Goal: Transaction & Acquisition: Purchase product/service

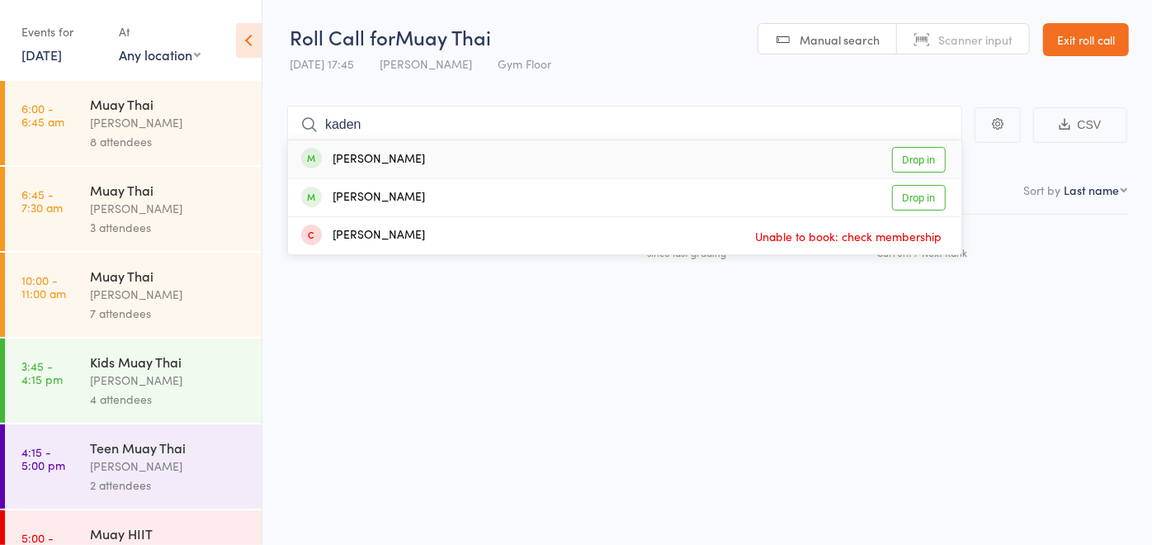
type input "kaden"
click at [523, 153] on div "Kaden Danyliuk Drop in" at bounding box center [624, 159] width 673 height 38
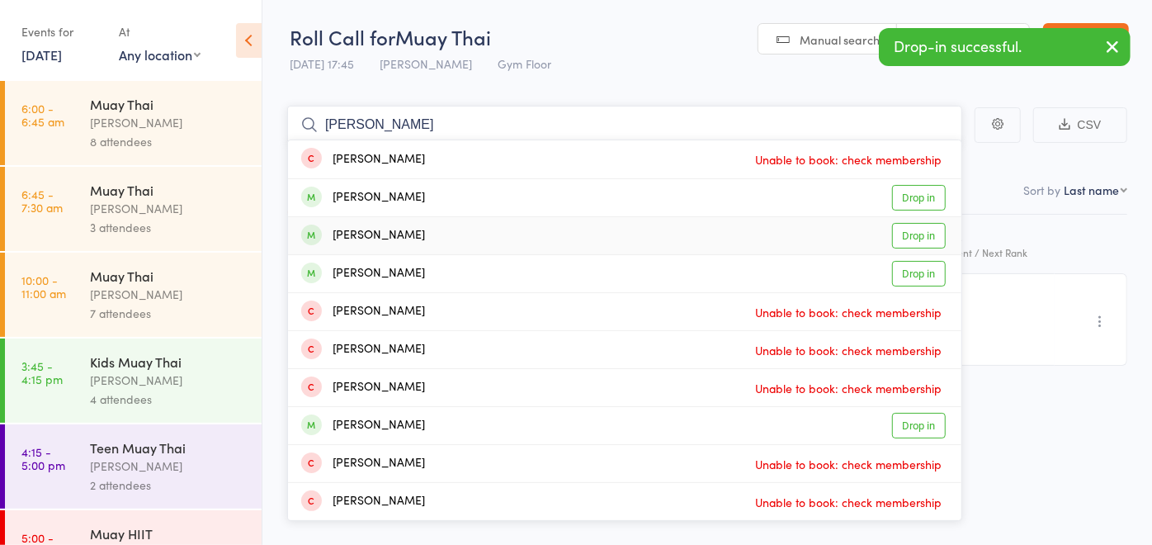
type input "jake"
click at [411, 234] on div "Jake Oldham Drop in" at bounding box center [624, 235] width 673 height 37
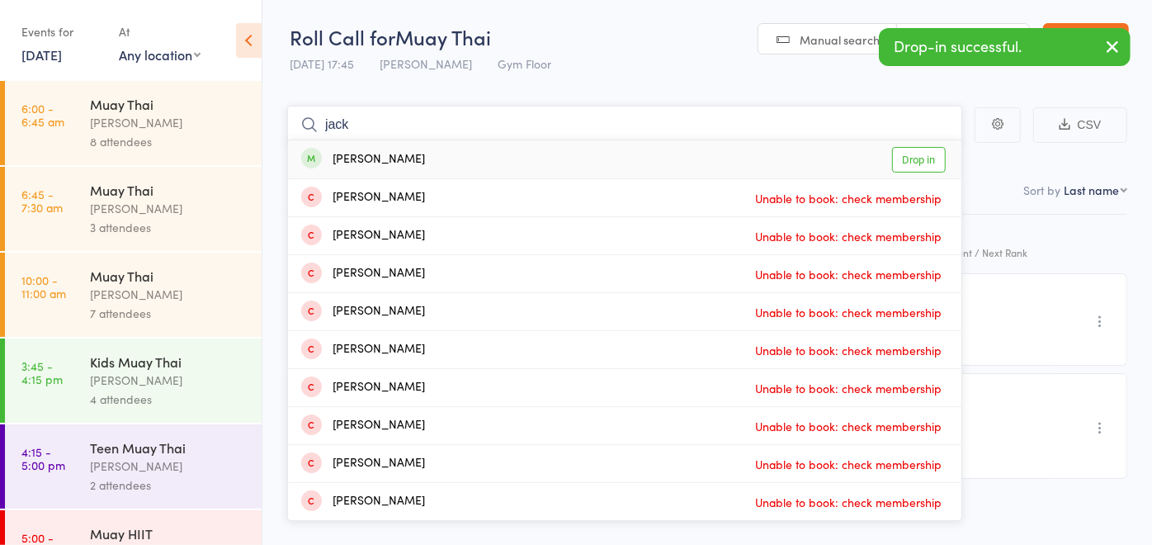
type input "jack"
click at [386, 155] on div "Jack Moy Drop in" at bounding box center [624, 159] width 673 height 38
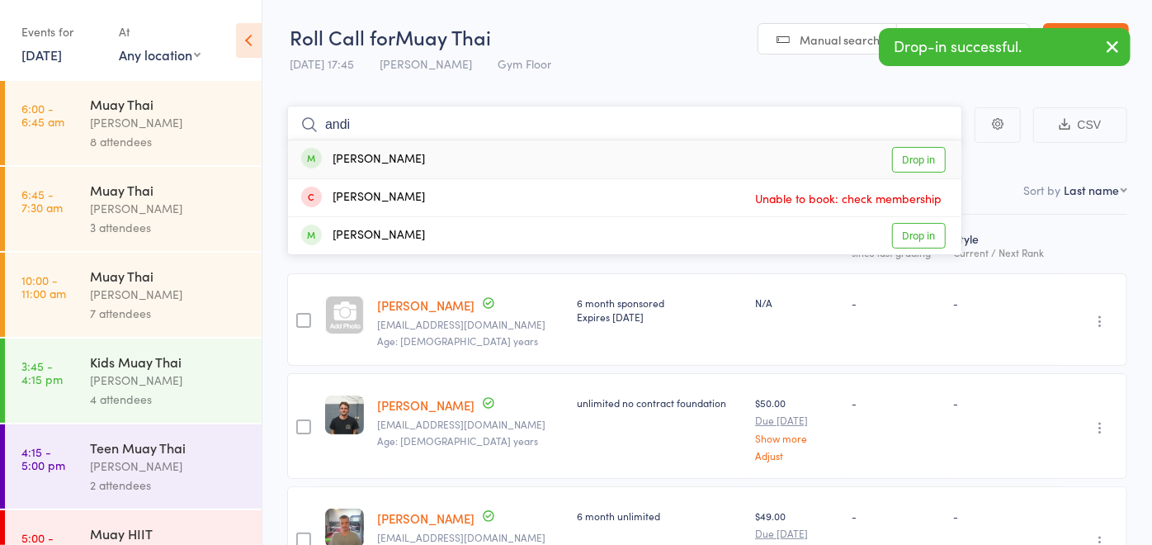
type input "andi"
click at [386, 154] on div "Andi Follett" at bounding box center [363, 159] width 124 height 19
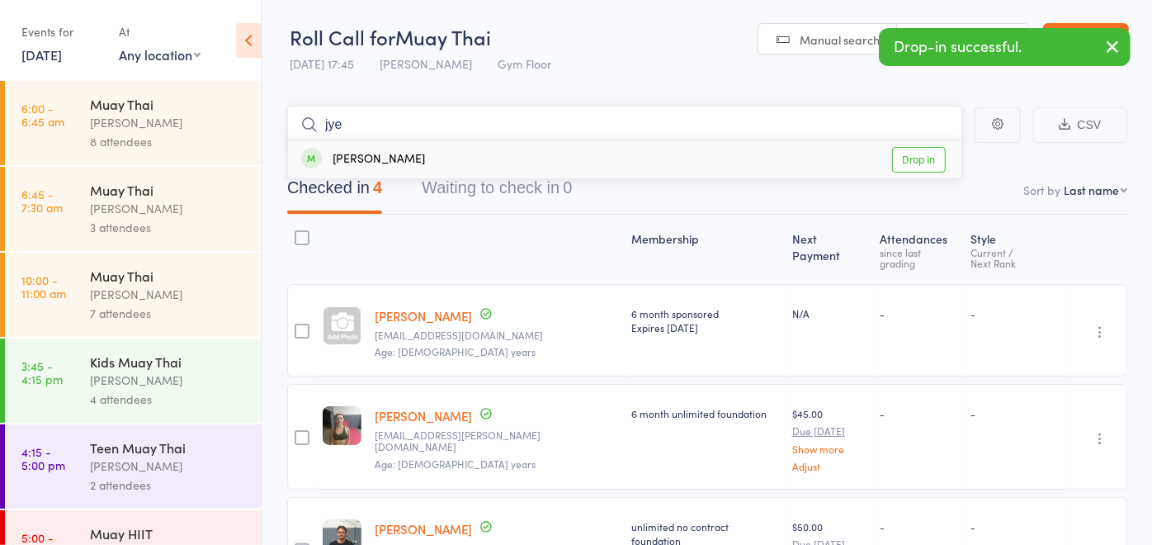
type input "jye"
click at [386, 154] on div "Jye Saunders" at bounding box center [363, 159] width 124 height 19
type input "sol"
click at [386, 154] on div "Sol Psaila Drop in" at bounding box center [624, 159] width 673 height 38
type input "edwar"
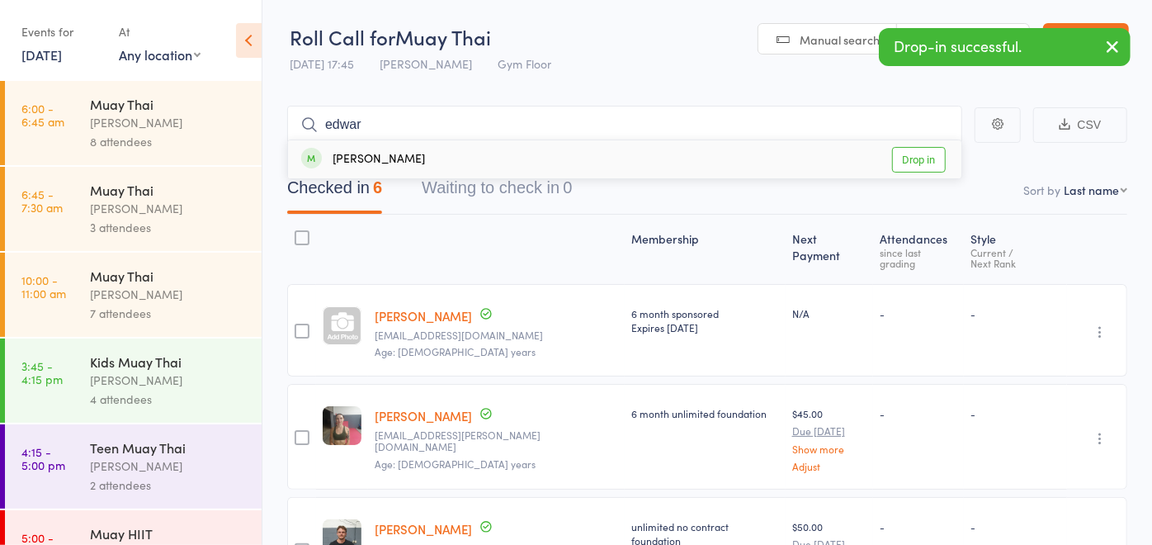
click at [386, 154] on div "Edward Heath" at bounding box center [363, 159] width 124 height 19
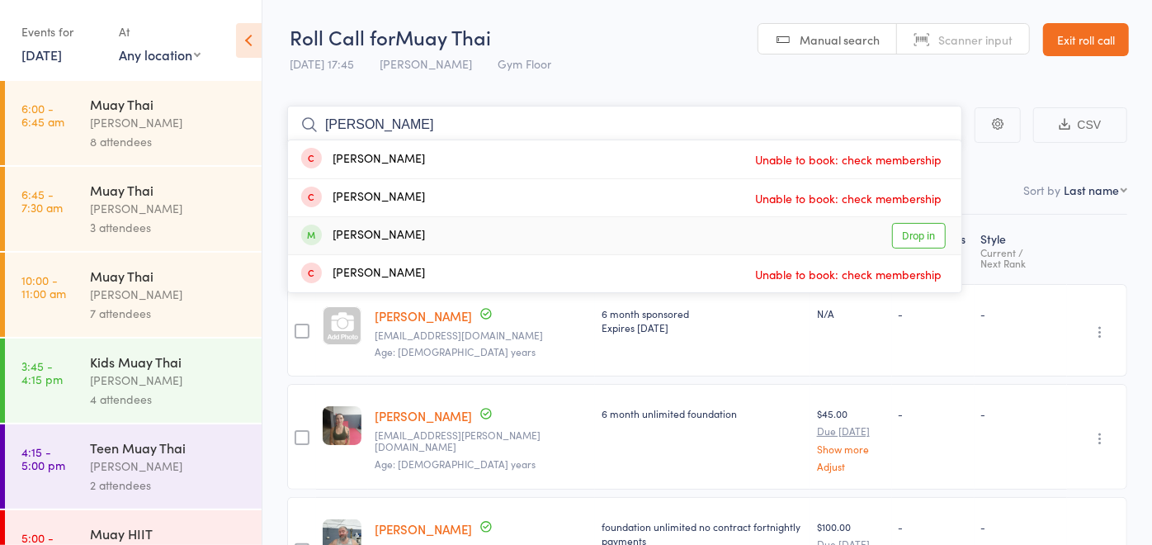
type input "david"
click at [399, 237] on div "David Berriman" at bounding box center [363, 235] width 124 height 19
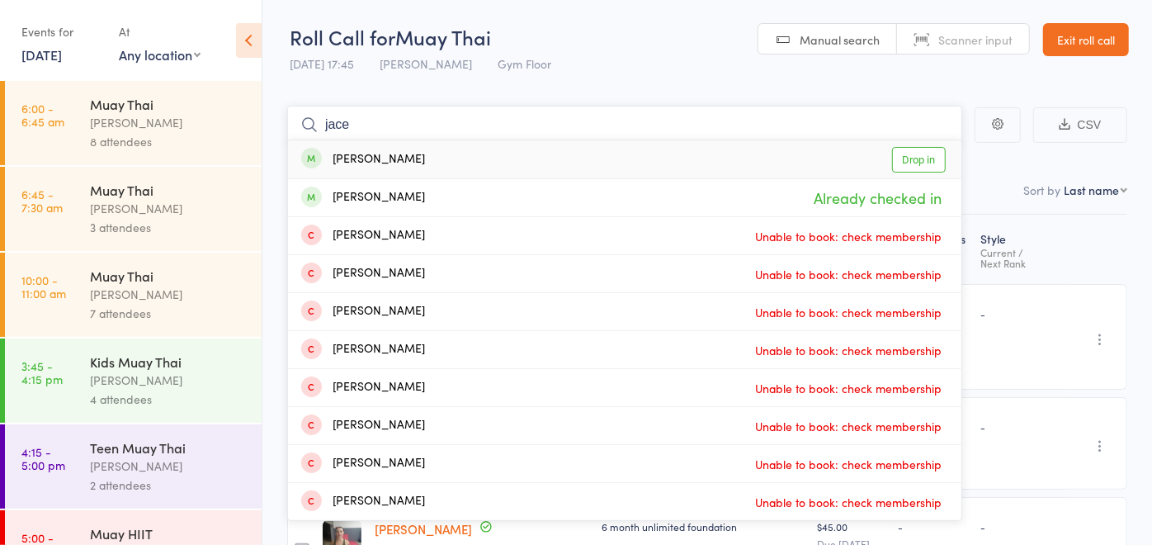
type input "jace"
click at [419, 158] on div "Jace Thomas Drop in" at bounding box center [624, 159] width 673 height 38
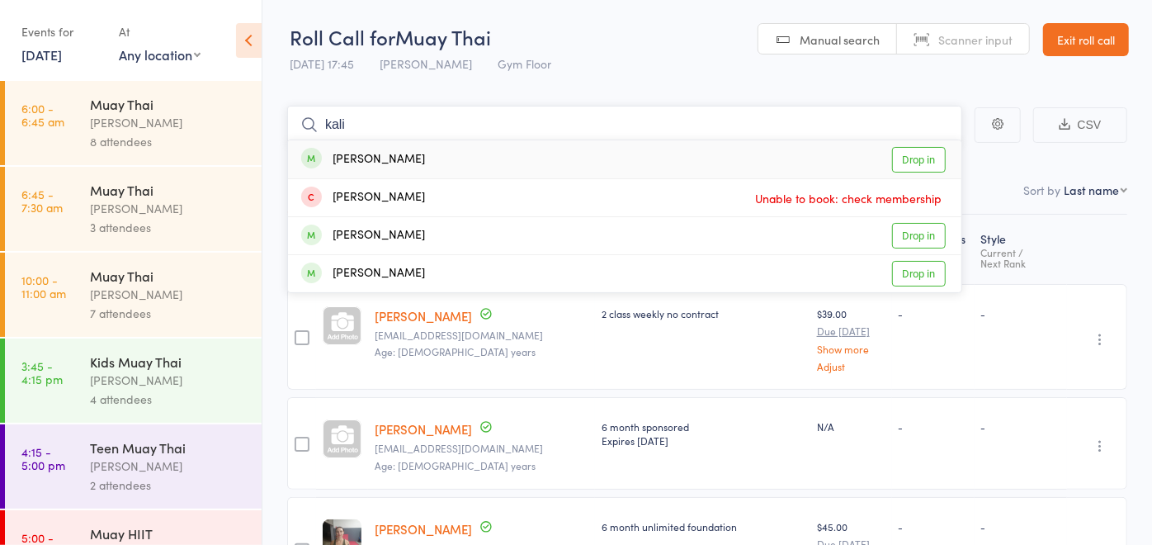
type input "kali"
click at [419, 158] on div "Kalila Zylstra Drop in" at bounding box center [624, 159] width 673 height 38
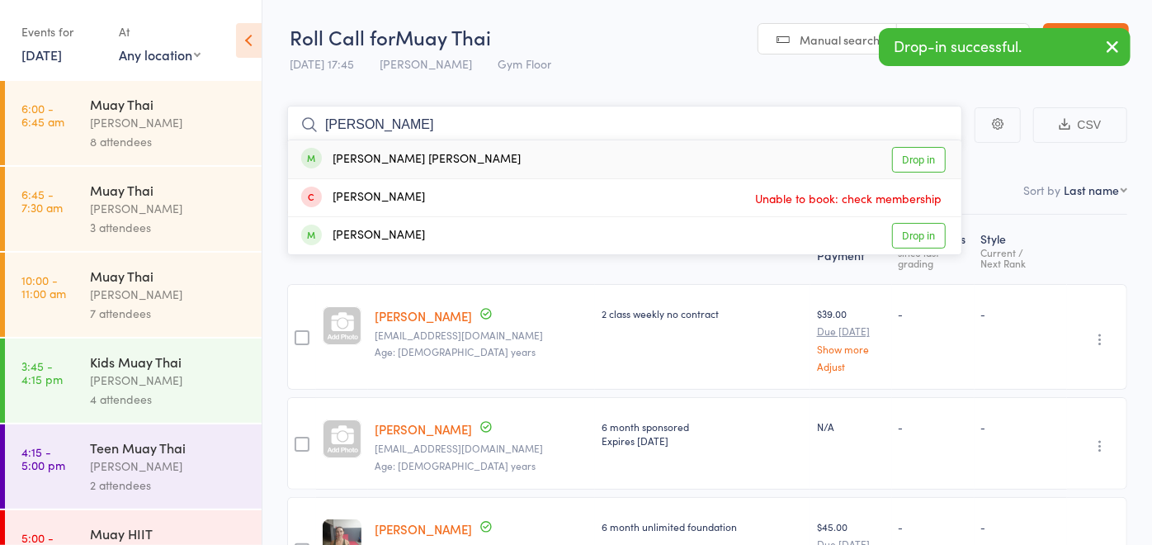
type input "kohan"
click at [419, 158] on div "Kohan Cryer Drop in" at bounding box center [624, 159] width 673 height 38
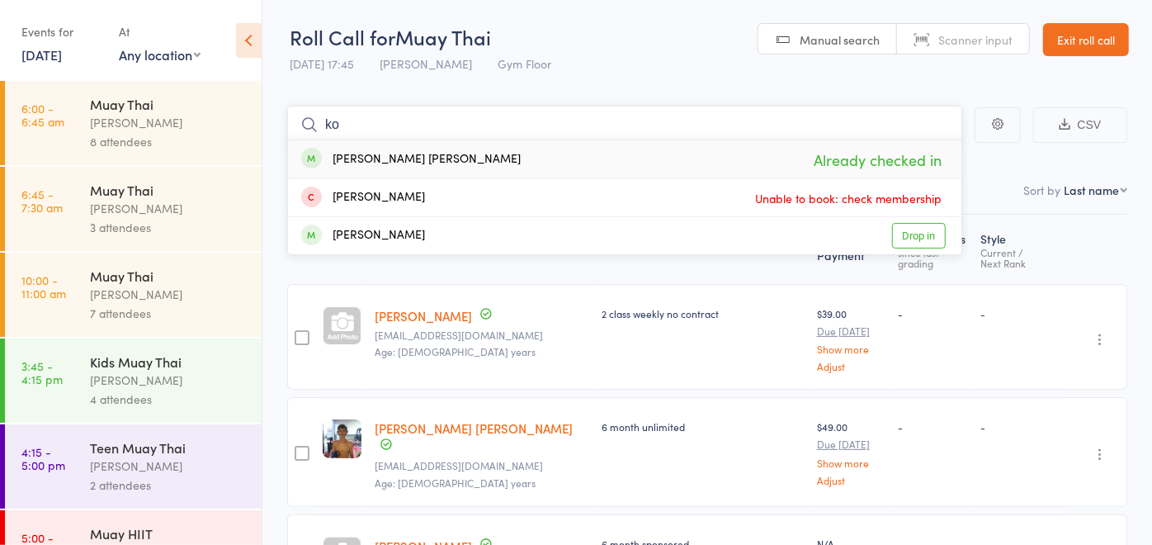
type input "k"
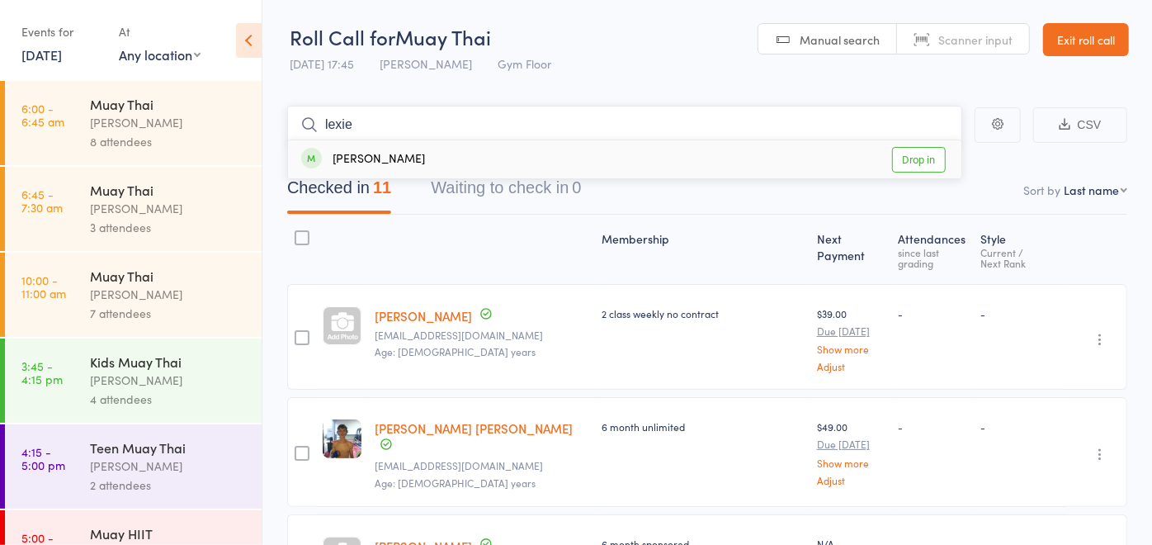
type input "lexie"
click at [477, 157] on div "Lexie Dusan-Muir Drop in" at bounding box center [624, 159] width 673 height 38
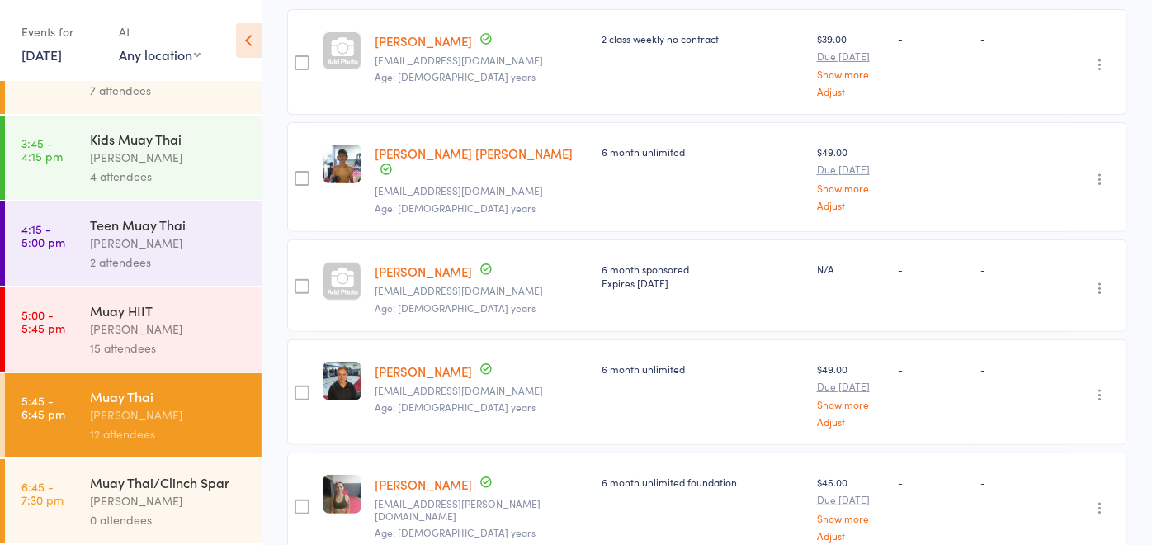
scroll to position [641, 0]
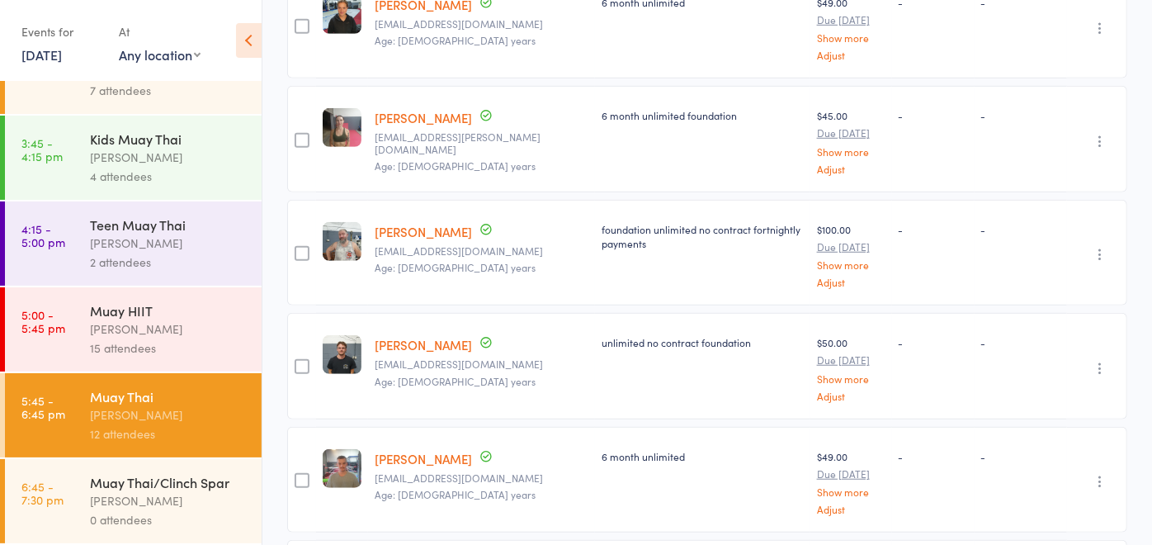
click at [183, 476] on div "Muay Thai/Clinch Spar" at bounding box center [169, 482] width 158 height 18
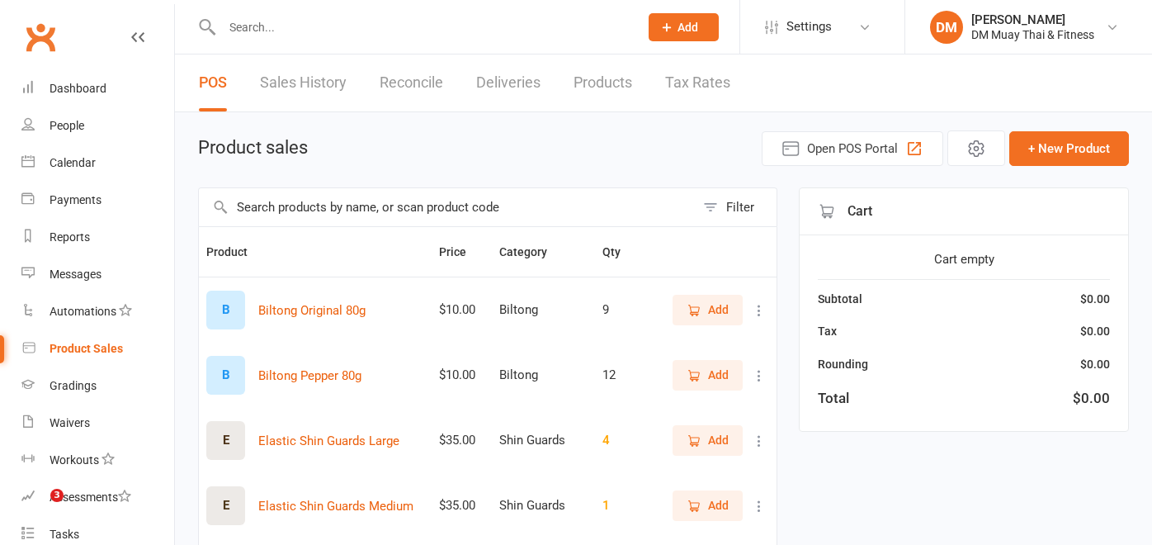
select select "100"
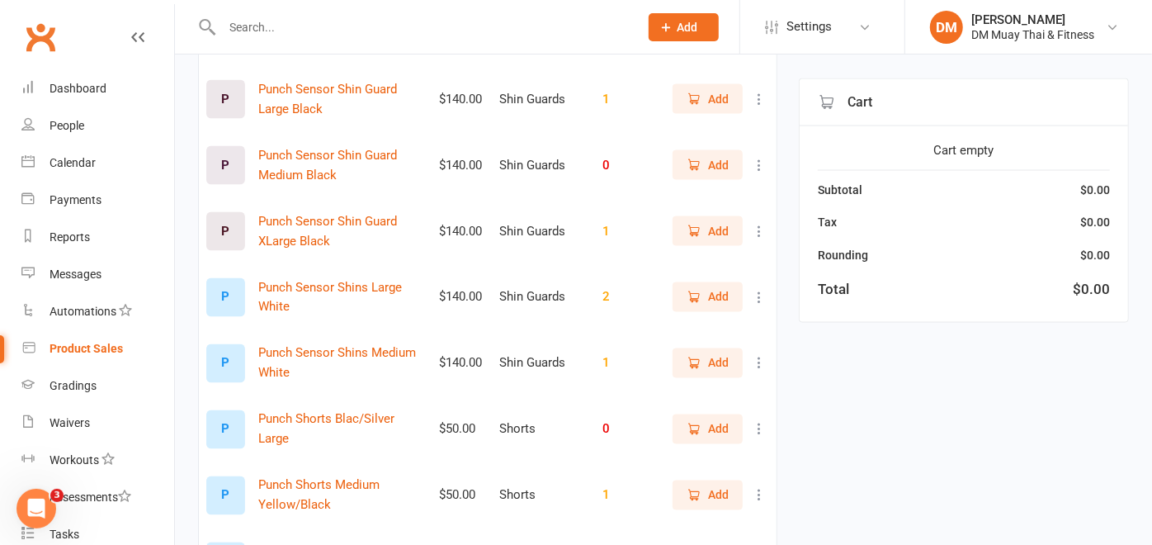
scroll to position [1651, 0]
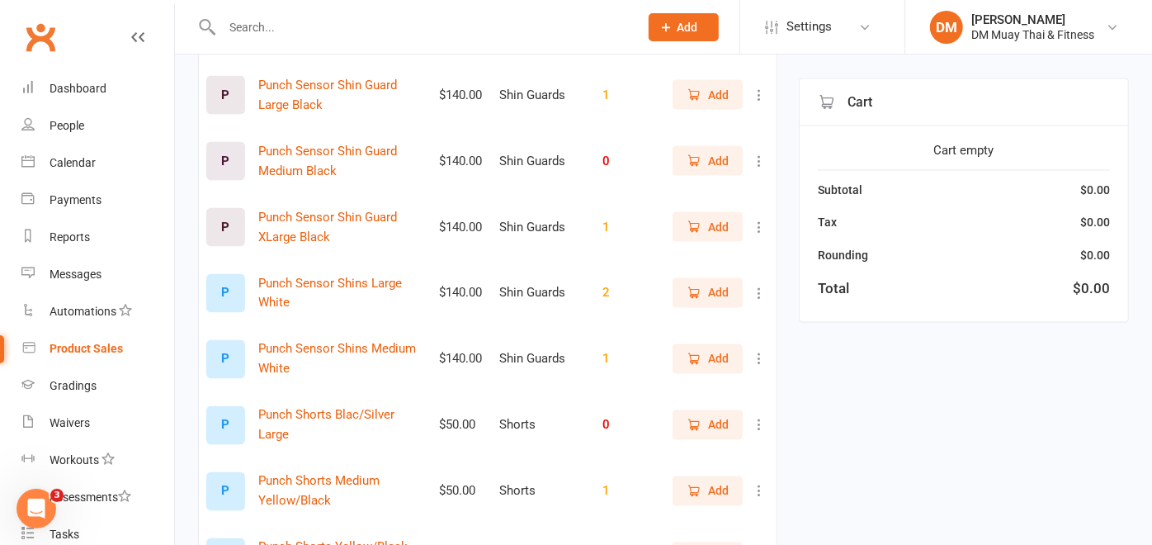
click at [714, 368] on span "Add" at bounding box center [718, 359] width 21 height 18
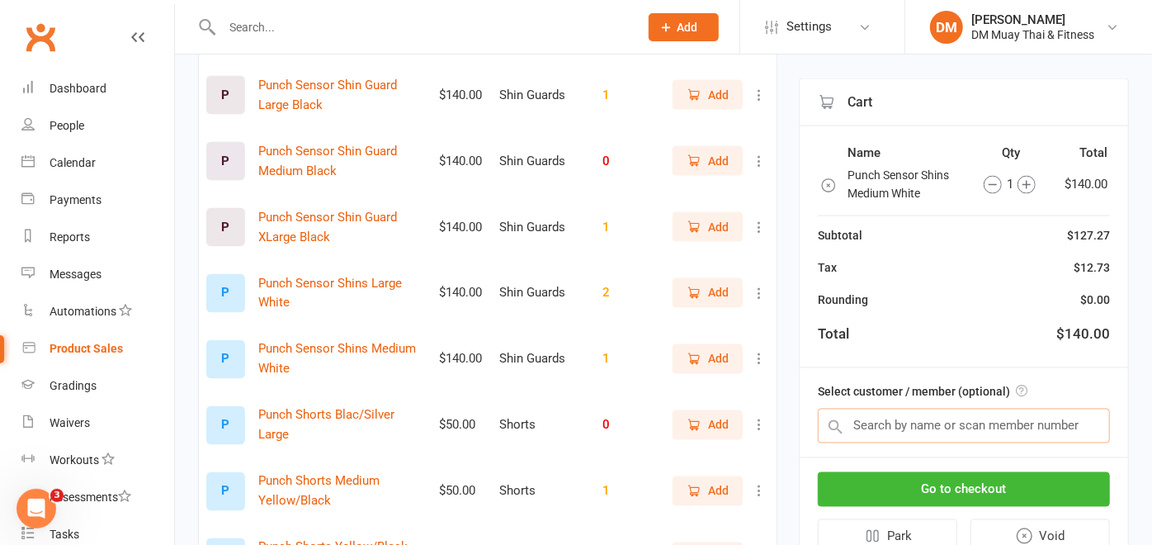
click at [865, 411] on input "text" at bounding box center [964, 426] width 292 height 35
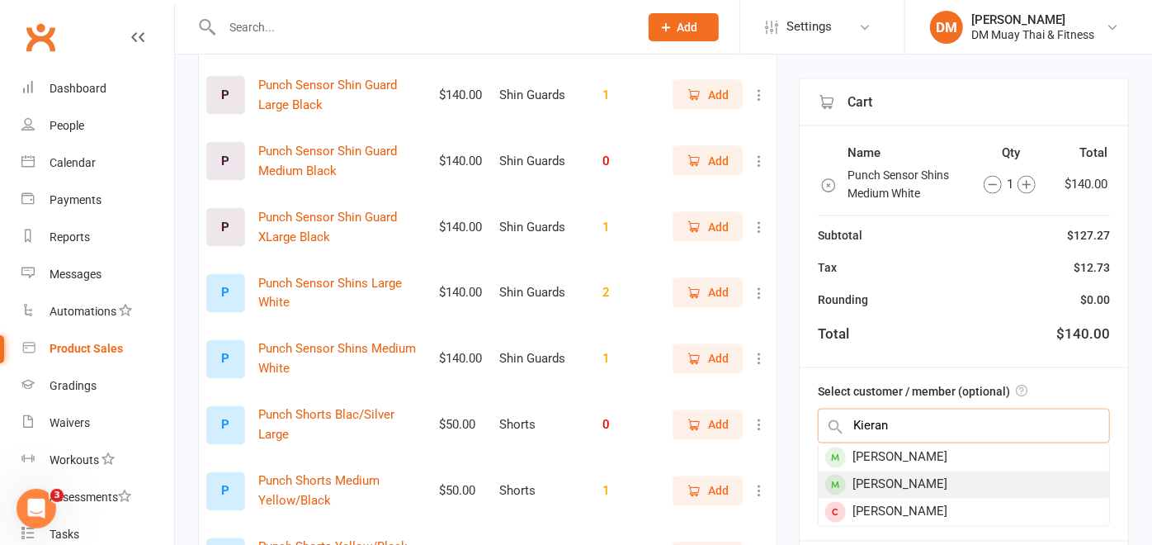
type input "Kieran"
click at [912, 488] on div "Kieran Richards" at bounding box center [964, 484] width 291 height 27
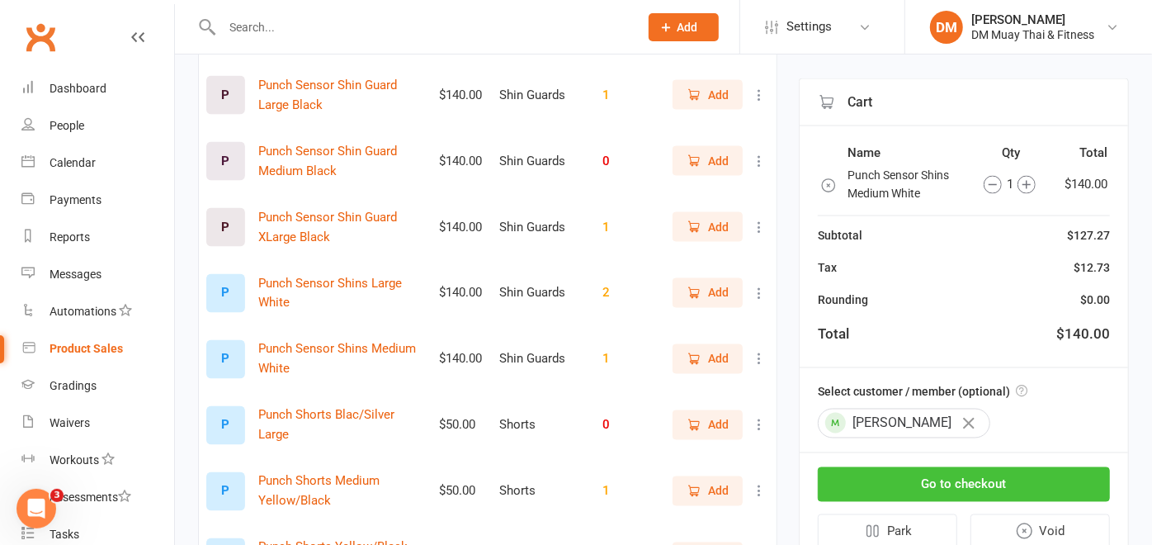
click at [1027, 470] on button "Go to checkout" at bounding box center [964, 484] width 292 height 35
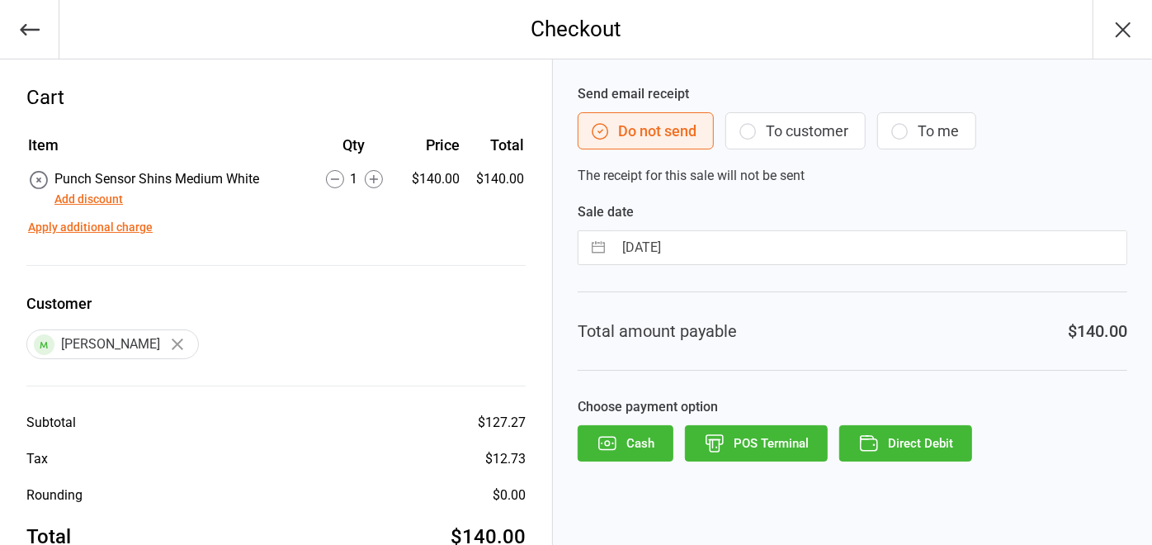
click at [763, 436] on button "POS Terminal" at bounding box center [756, 443] width 143 height 36
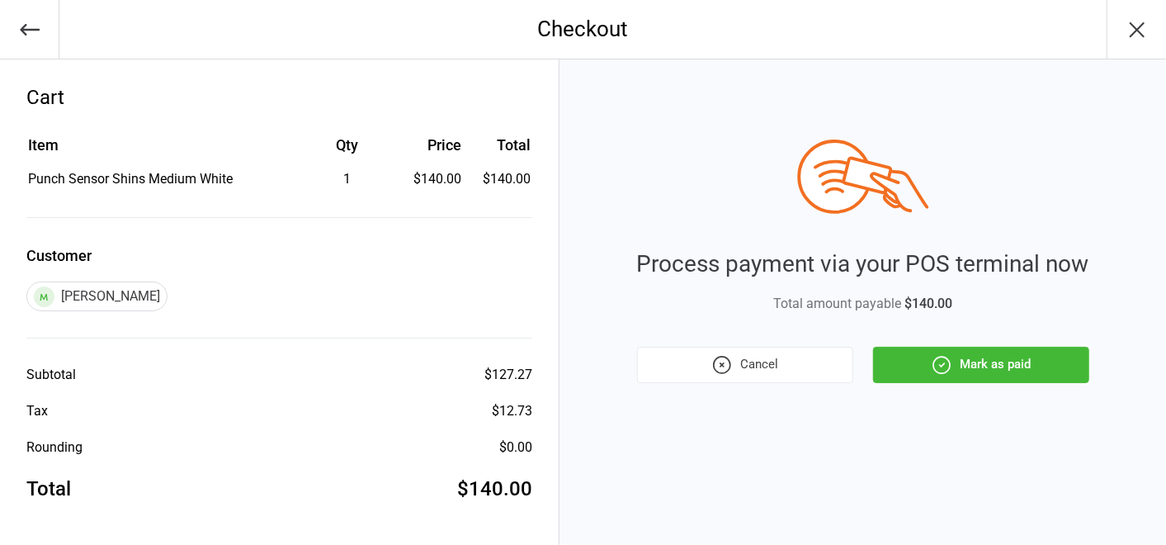
click at [928, 351] on button "Mark as paid" at bounding box center [981, 365] width 216 height 36
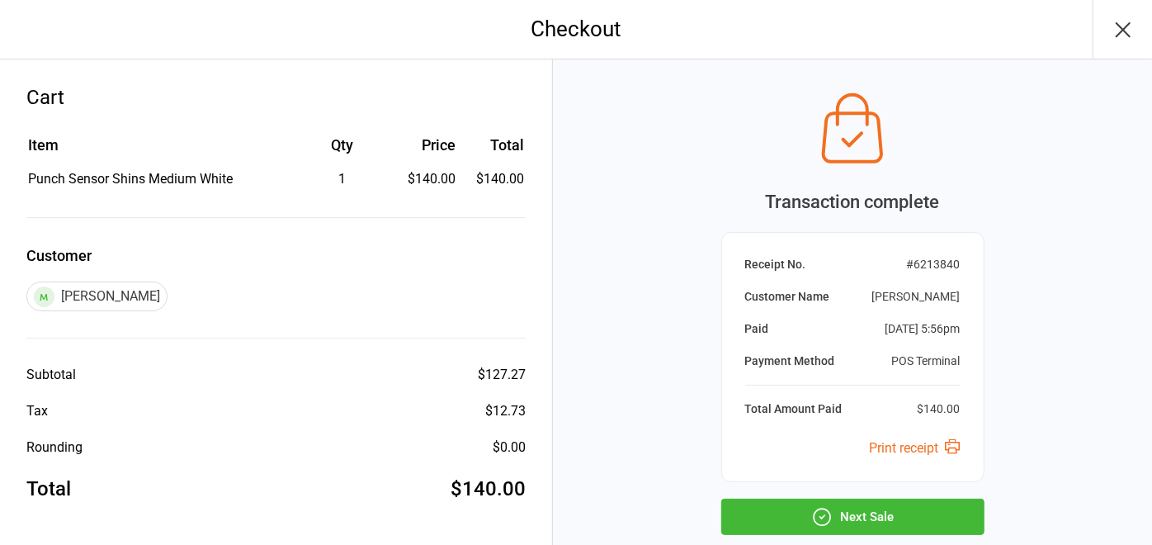
click at [867, 520] on button "Next Sale" at bounding box center [852, 516] width 263 height 36
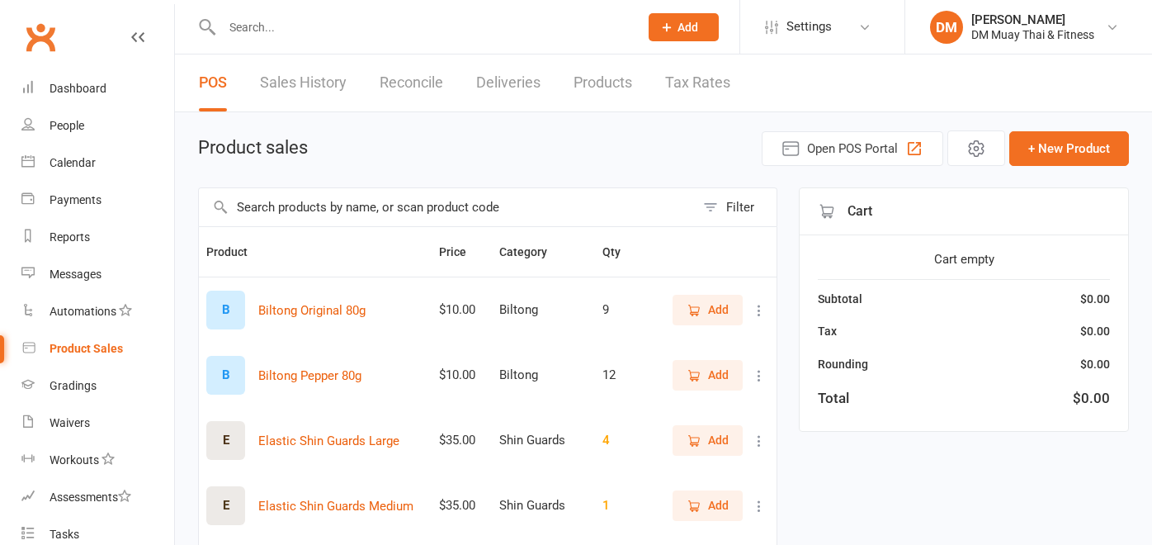
select select "100"
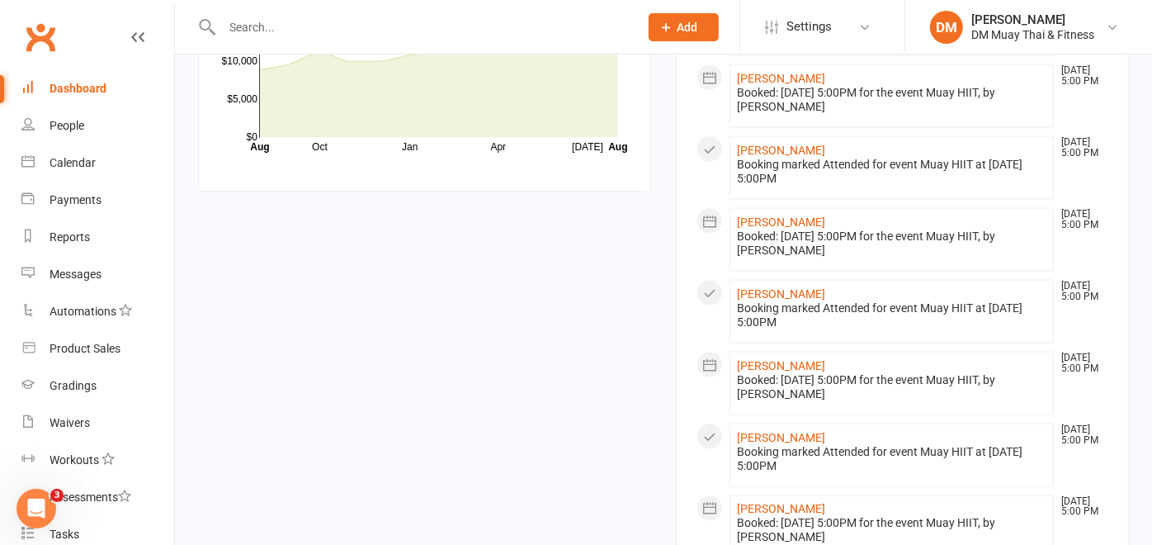
scroll to position [1575, 0]
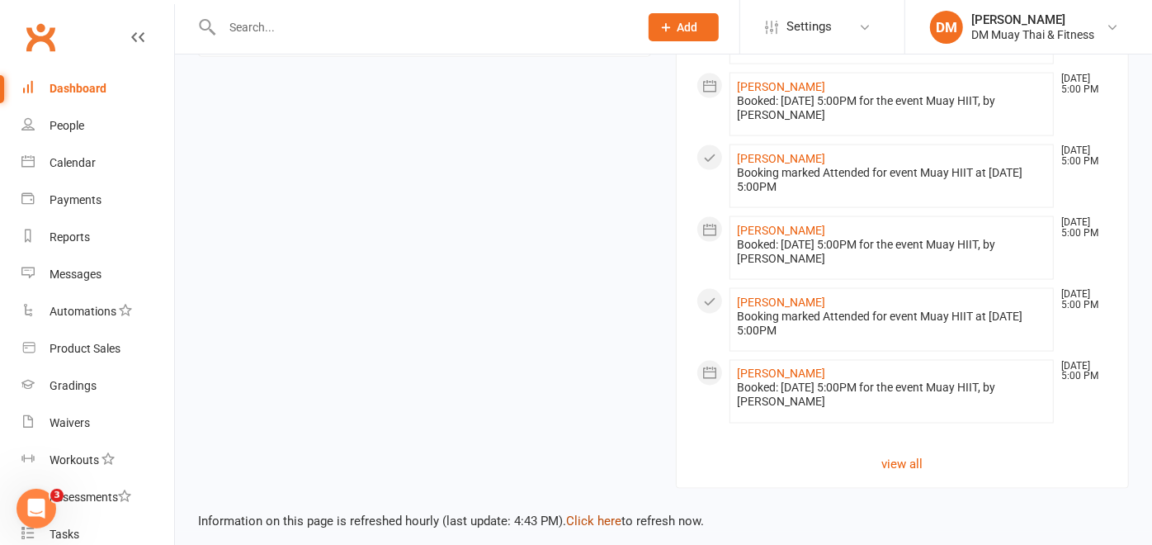
click at [588, 514] on link "Click here" at bounding box center [593, 521] width 55 height 15
